Goal: Transaction & Acquisition: Book appointment/travel/reservation

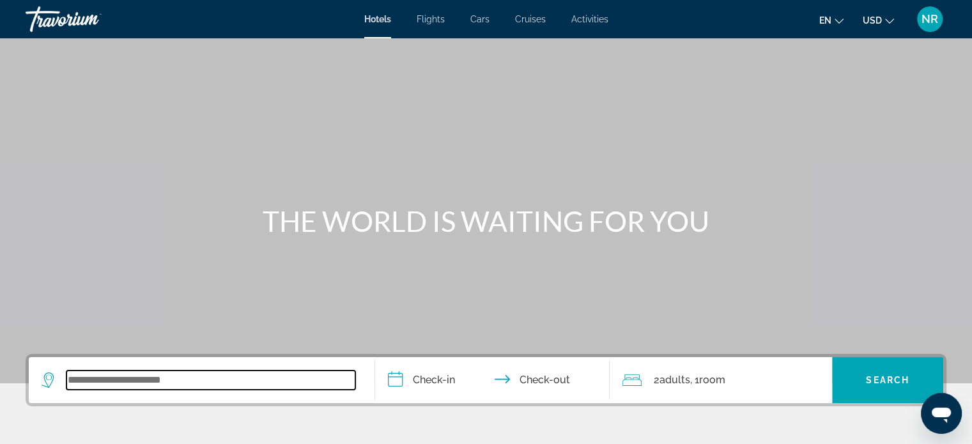
click at [217, 382] on input "Search widget" at bounding box center [210, 380] width 289 height 19
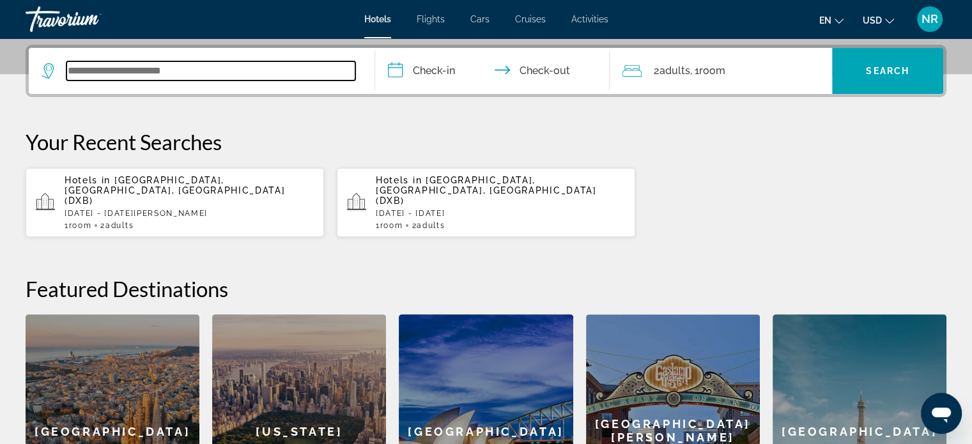
scroll to position [312, 0]
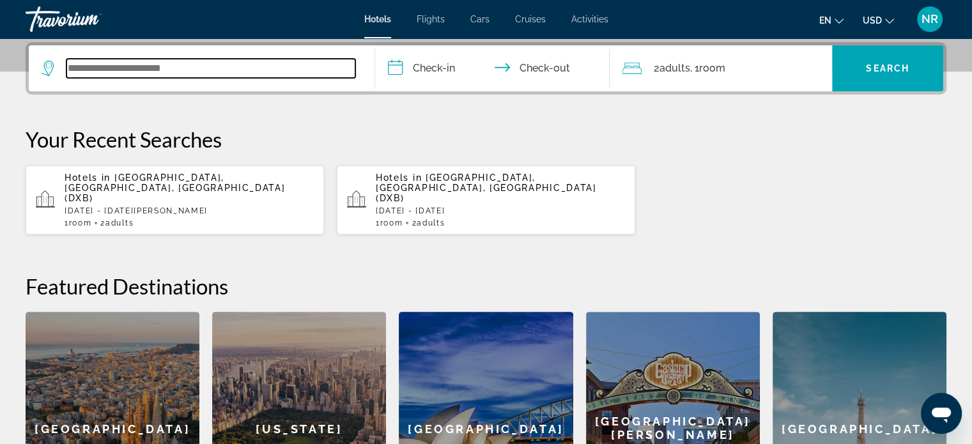
paste input "**********"
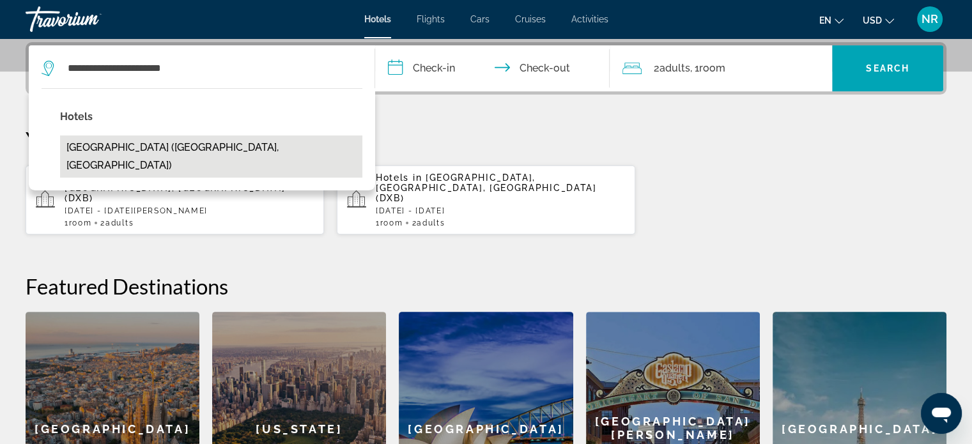
click at [96, 144] on button "[GEOGRAPHIC_DATA] ([GEOGRAPHIC_DATA], [GEOGRAPHIC_DATA])" at bounding box center [211, 156] width 302 height 42
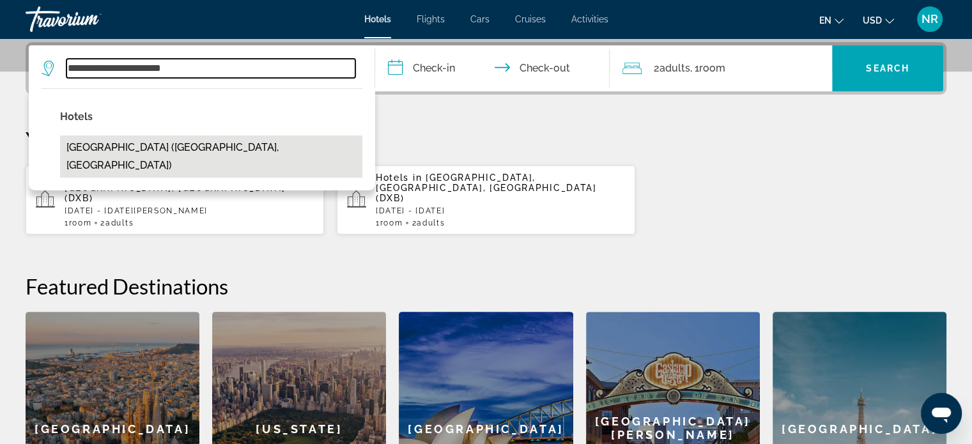
type input "**********"
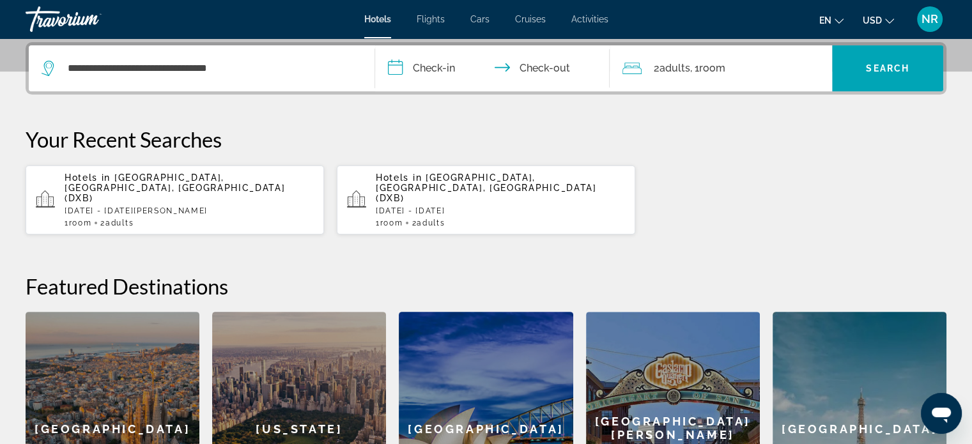
click at [418, 66] on input "**********" at bounding box center [495, 70] width 240 height 50
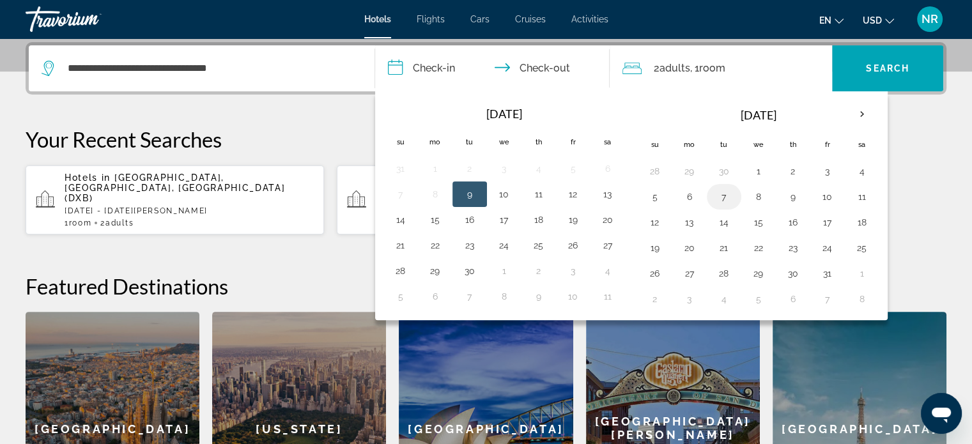
click at [724, 194] on button "7" at bounding box center [724, 197] width 20 height 18
click at [754, 194] on button "8" at bounding box center [758, 197] width 20 height 18
type input "**********"
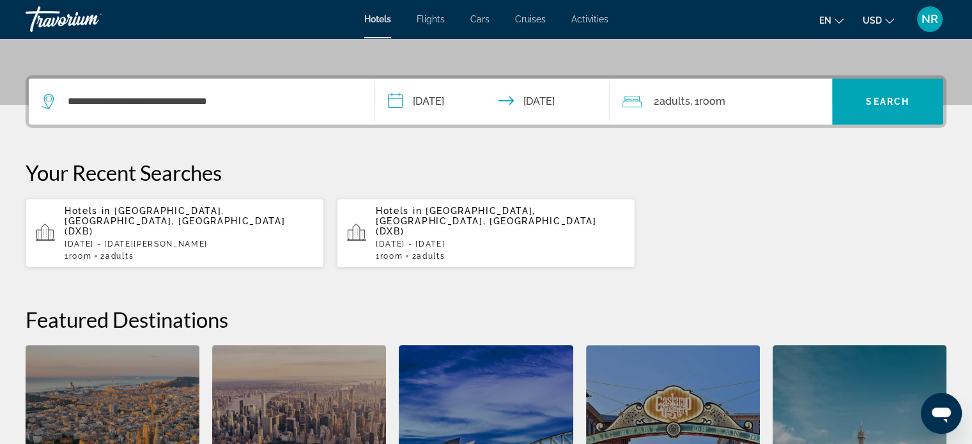
scroll to position [248, 0]
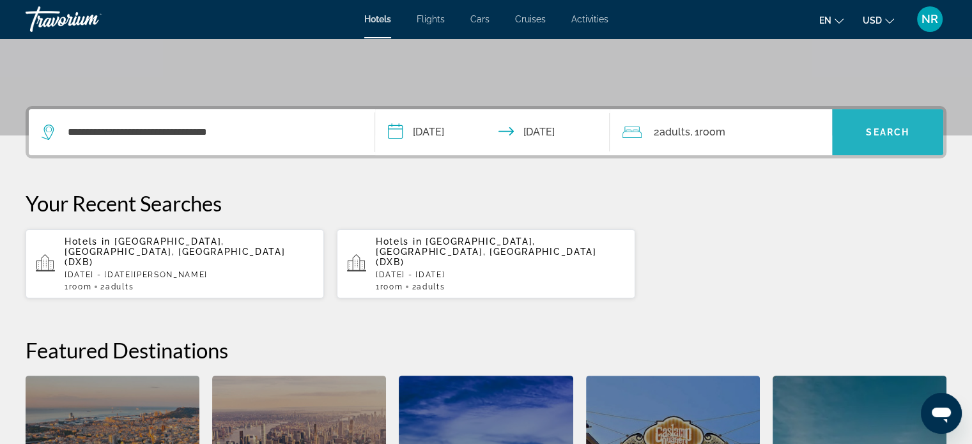
click at [900, 142] on span "Search widget" at bounding box center [887, 132] width 111 height 31
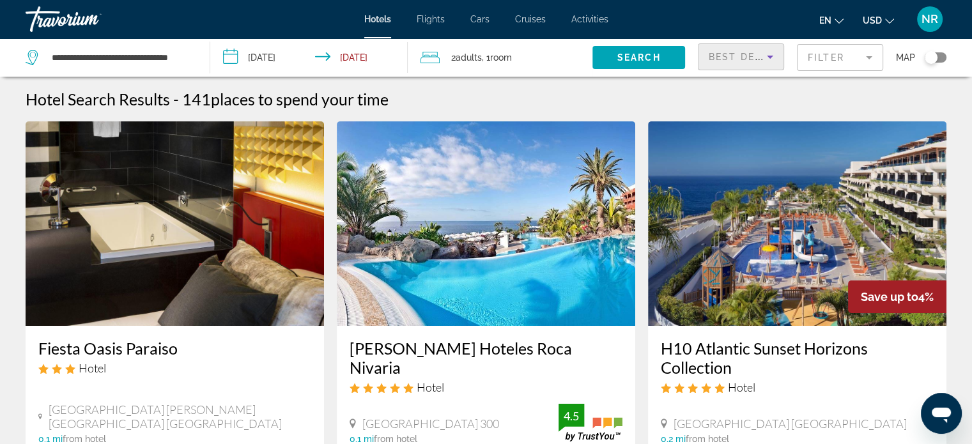
click at [770, 57] on icon "Sort by" at bounding box center [769, 56] width 15 height 15
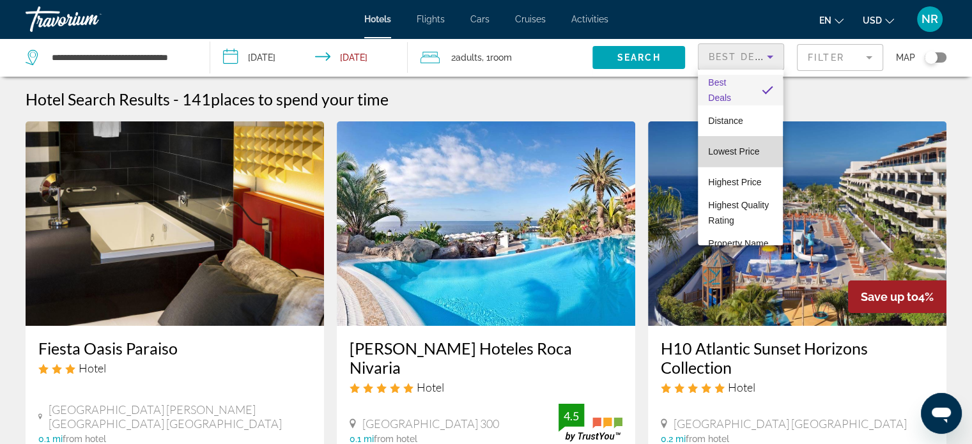
click at [744, 148] on span "Lowest Price" at bounding box center [733, 151] width 51 height 10
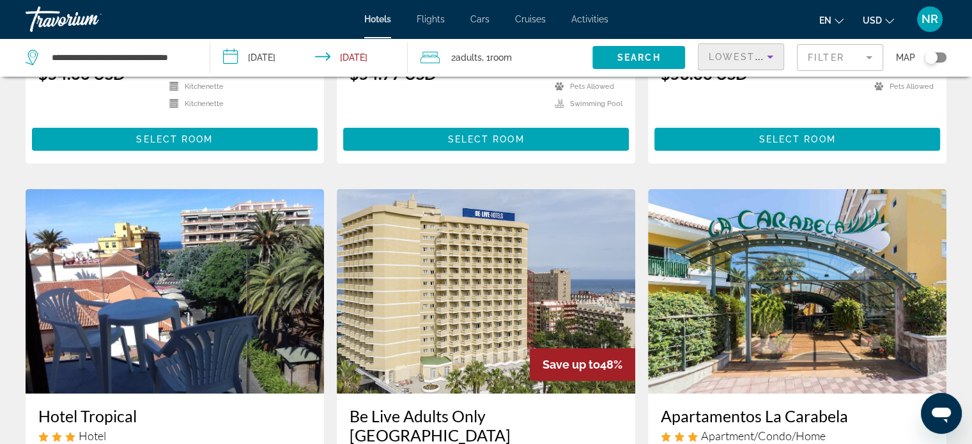
scroll to position [256, 0]
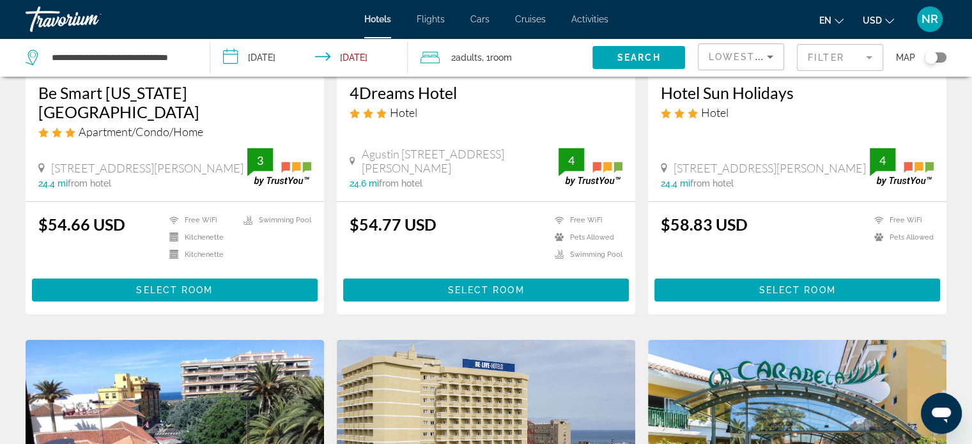
click at [841, 61] on mat-form-field "Filter" at bounding box center [840, 57] width 86 height 27
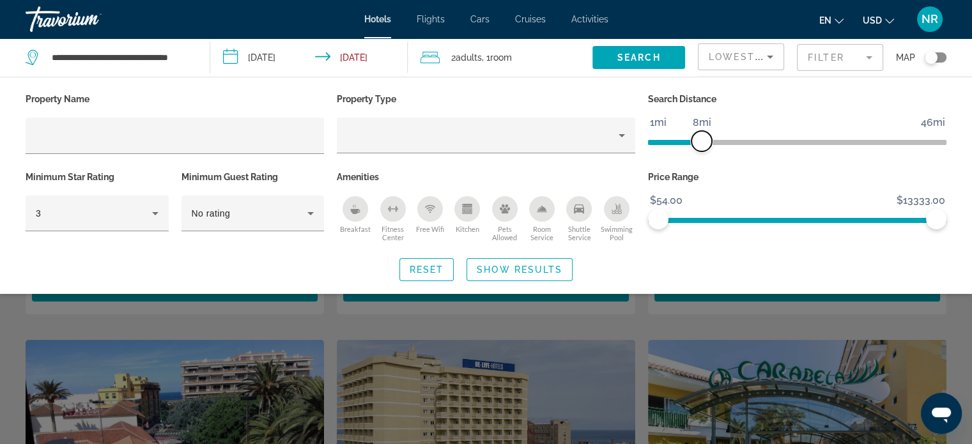
drag, startPoint x: 832, startPoint y: 139, endPoint x: 703, endPoint y: 140, distance: 129.7
click at [703, 140] on span "ngx-slider" at bounding box center [701, 141] width 20 height 20
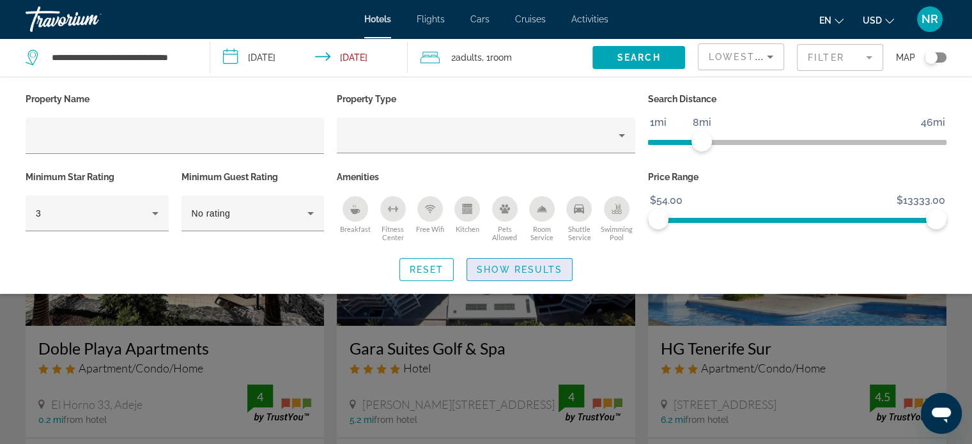
click at [516, 268] on span "Show Results" at bounding box center [520, 269] width 86 height 10
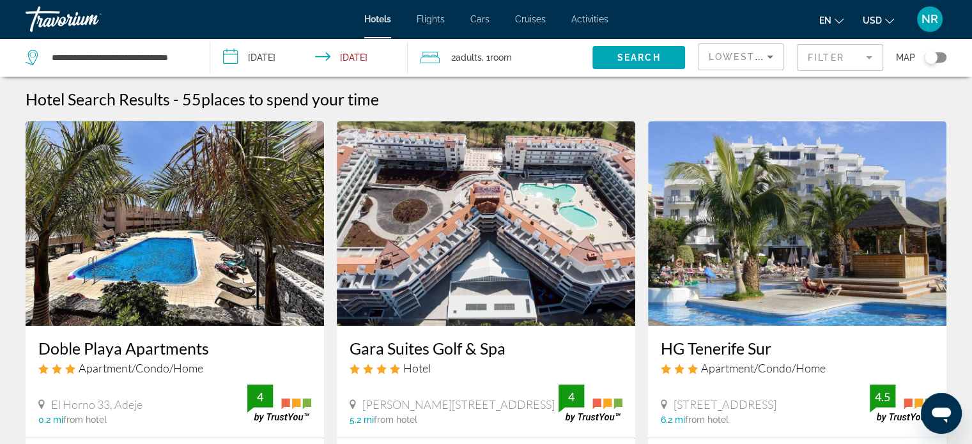
click at [833, 57] on mat-form-field "Filter" at bounding box center [840, 57] width 86 height 27
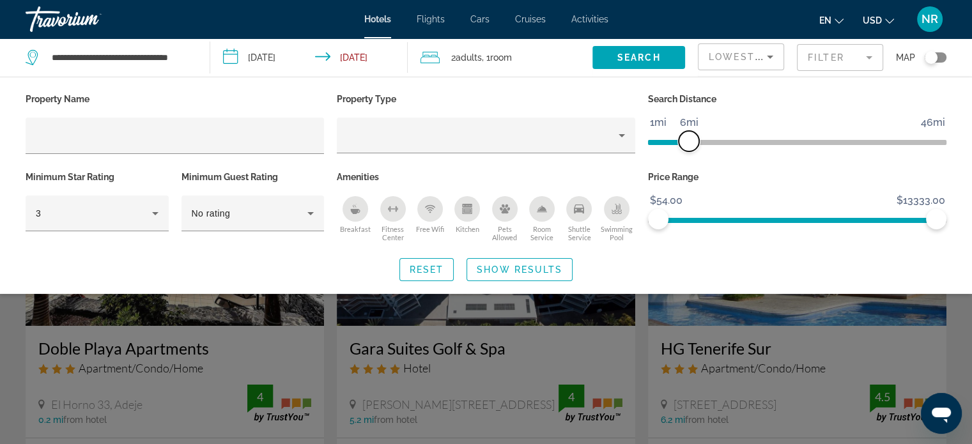
drag, startPoint x: 699, startPoint y: 140, endPoint x: 687, endPoint y: 140, distance: 12.1
click at [687, 140] on span "ngx-slider" at bounding box center [688, 141] width 20 height 20
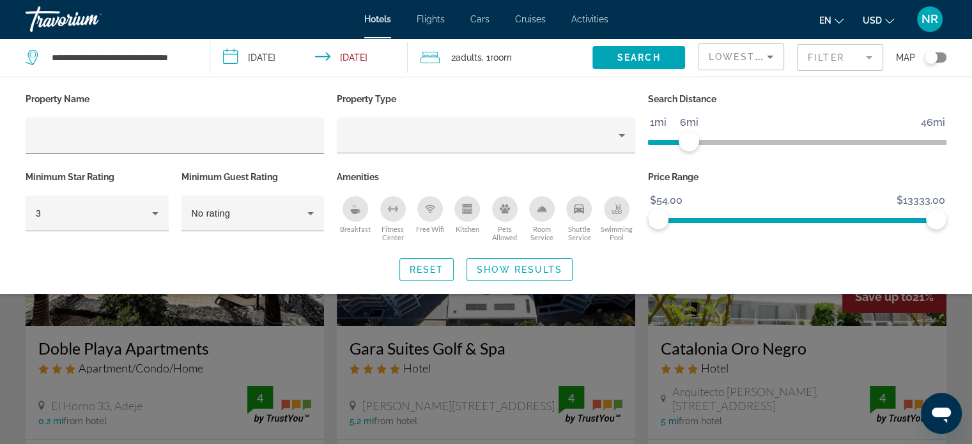
click at [667, 118] on span "1mi" at bounding box center [658, 122] width 20 height 19
drag, startPoint x: 686, startPoint y: 140, endPoint x: 702, endPoint y: 143, distance: 16.3
click at [702, 143] on span "ngx-slider" at bounding box center [701, 141] width 20 height 20
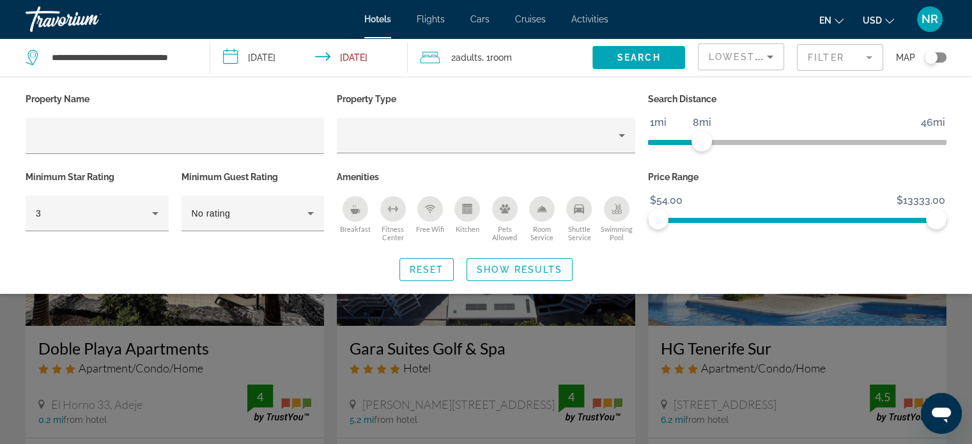
click at [505, 266] on span "Show Results" at bounding box center [520, 269] width 86 height 10
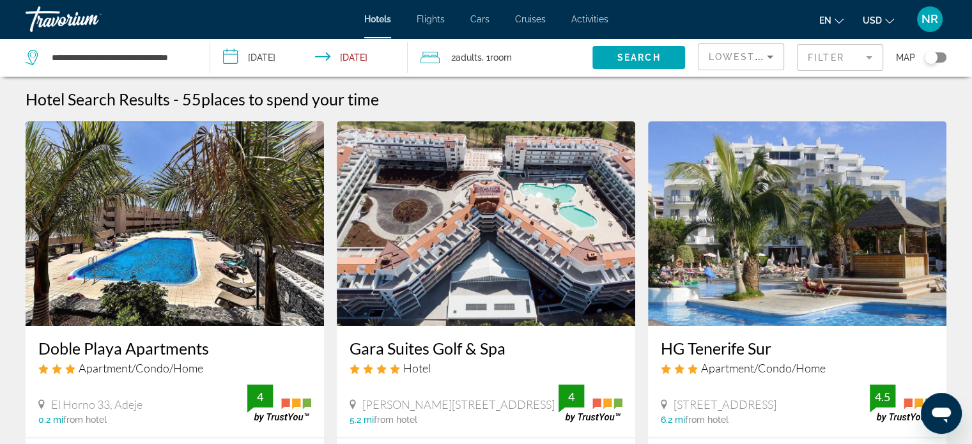
click at [830, 50] on mat-form-field "Filter" at bounding box center [840, 57] width 86 height 27
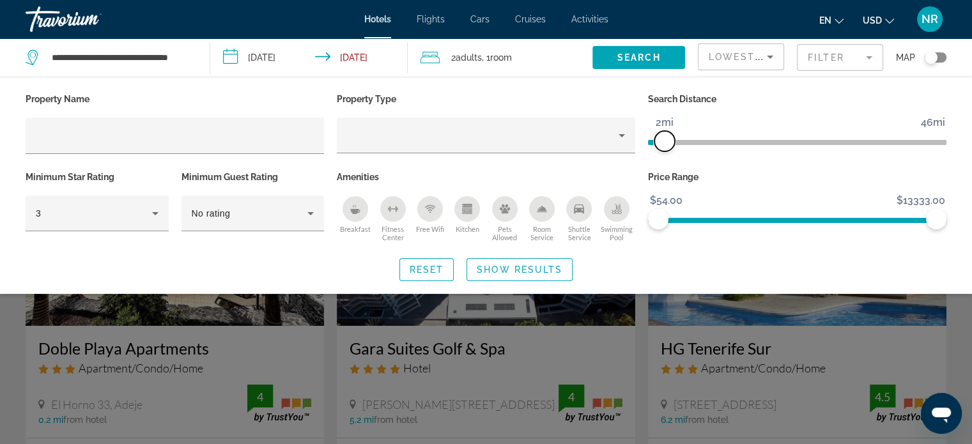
drag, startPoint x: 698, startPoint y: 137, endPoint x: 664, endPoint y: 148, distance: 34.8
click at [664, 148] on span "ngx-slider" at bounding box center [664, 141] width 20 height 20
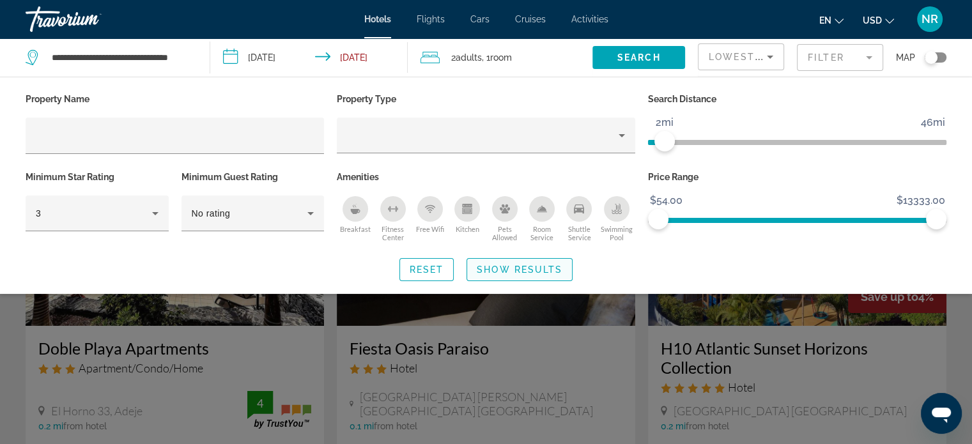
click at [527, 266] on span "Show Results" at bounding box center [520, 269] width 86 height 10
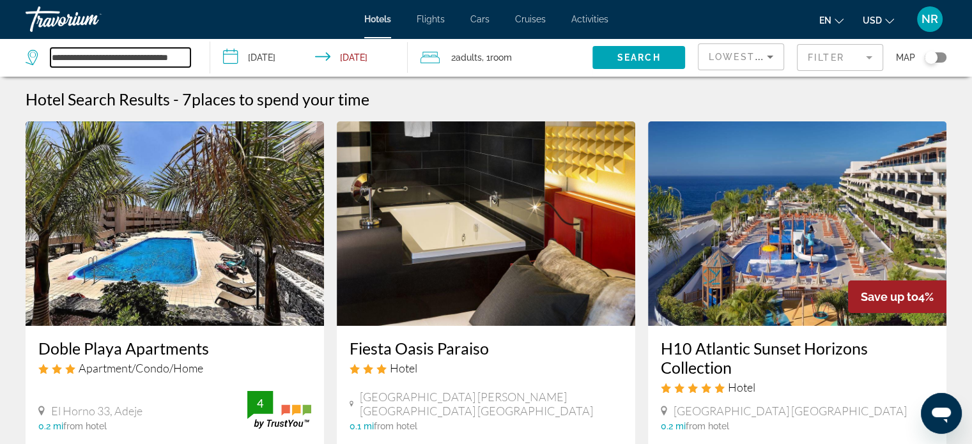
click at [112, 53] on input "**********" at bounding box center [120, 57] width 140 height 19
click at [855, 57] on mat-form-field "Filter" at bounding box center [840, 57] width 86 height 27
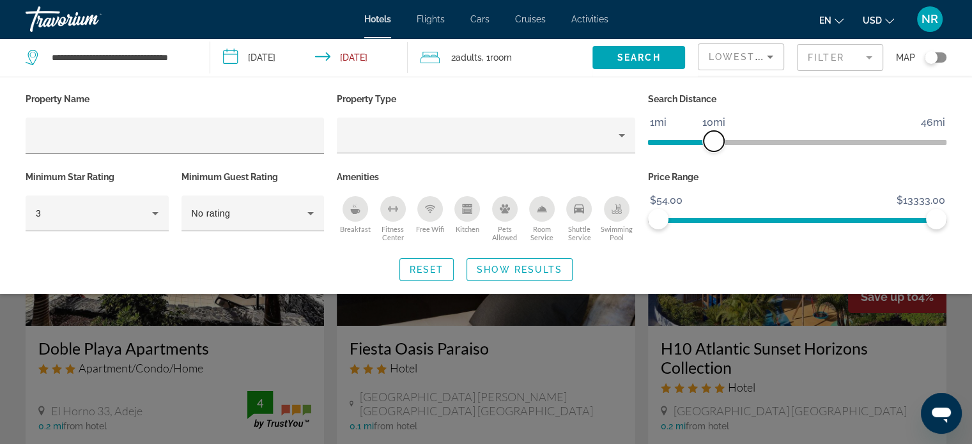
drag, startPoint x: 668, startPoint y: 136, endPoint x: 712, endPoint y: 142, distance: 44.5
click at [712, 142] on span "ngx-slider" at bounding box center [713, 141] width 20 height 20
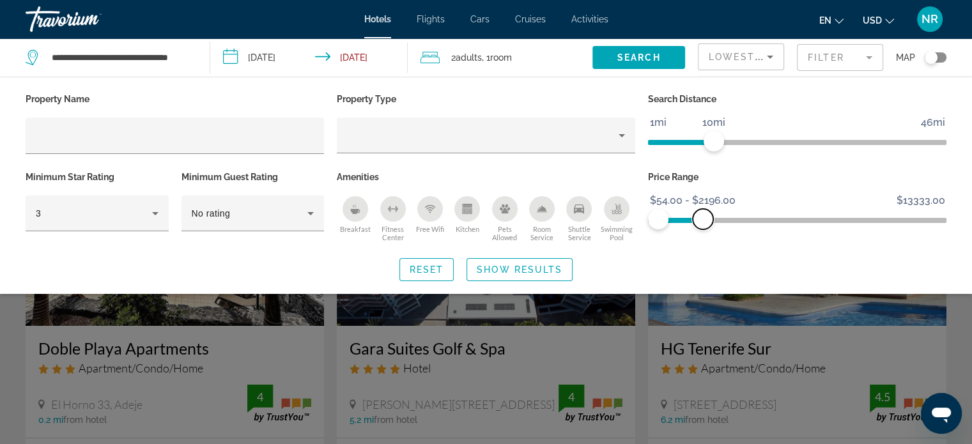
drag, startPoint x: 935, startPoint y: 218, endPoint x: 701, endPoint y: 219, distance: 233.2
click at [701, 219] on span "ngx-slider-max" at bounding box center [702, 219] width 20 height 20
click at [490, 266] on span "Show Results" at bounding box center [520, 269] width 86 height 10
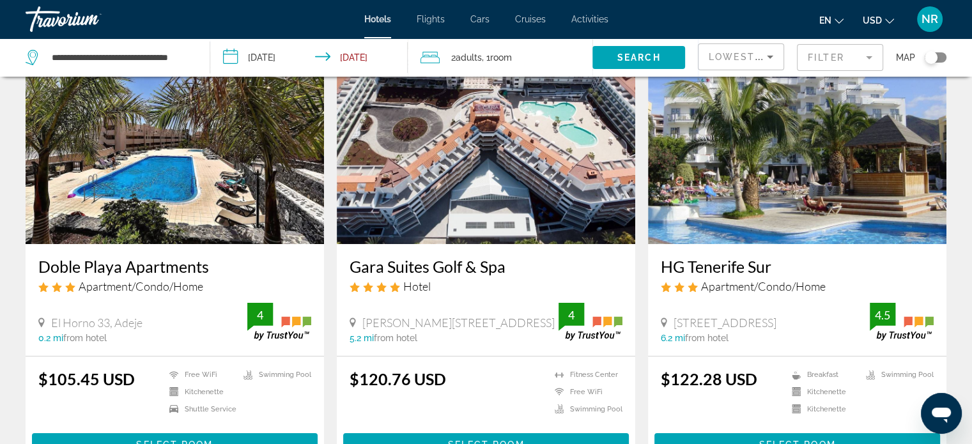
scroll to position [64, 0]
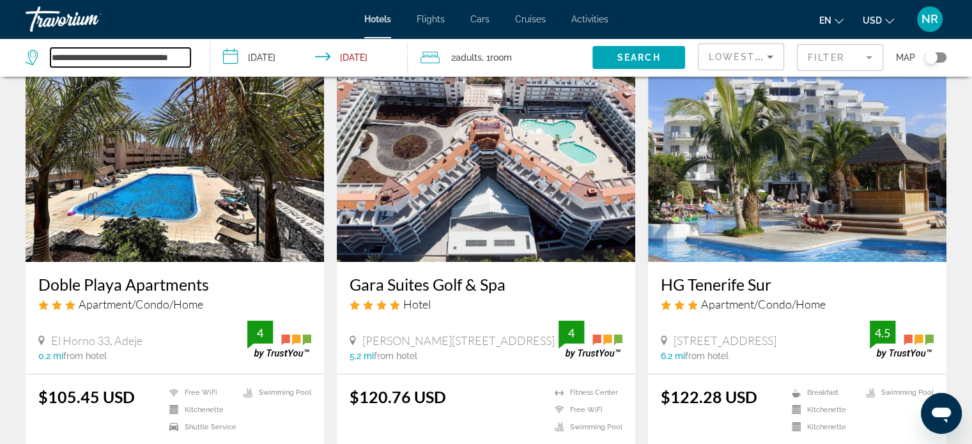
click at [161, 58] on input "**********" at bounding box center [120, 57] width 140 height 19
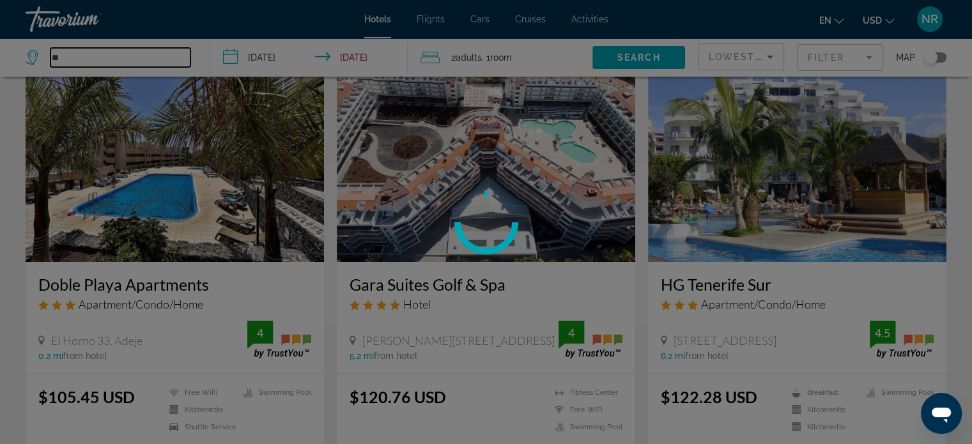
type input "*"
